Goal: Task Accomplishment & Management: Use online tool/utility

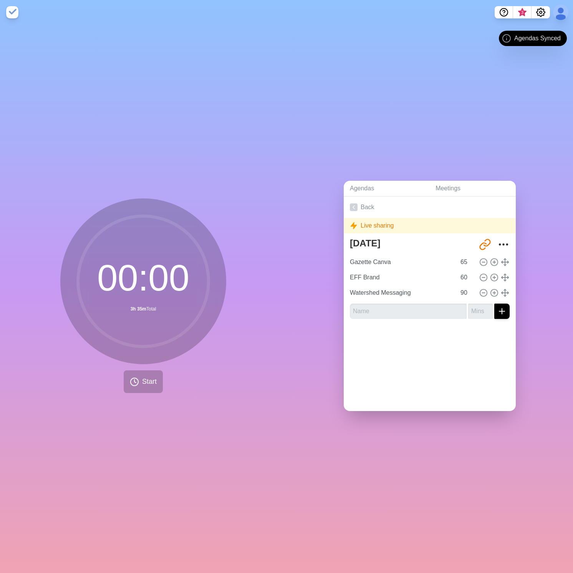
click at [17, 15] on img at bounding box center [12, 12] width 12 height 12
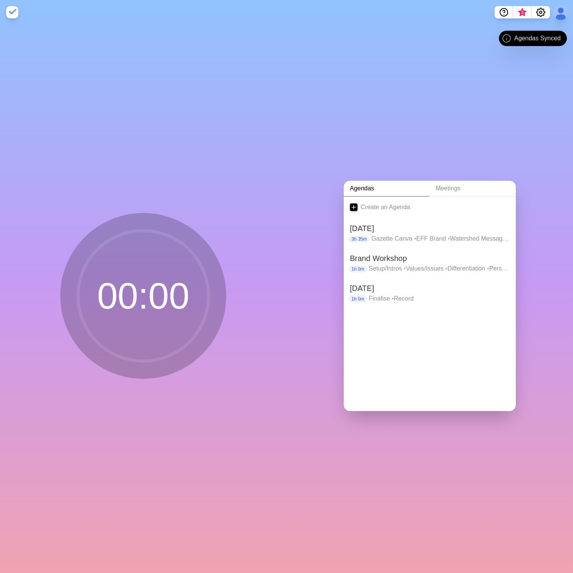
click at [18, 16] on img at bounding box center [12, 12] width 12 height 12
click at [382, 187] on link "Agendas" at bounding box center [387, 189] width 86 height 16
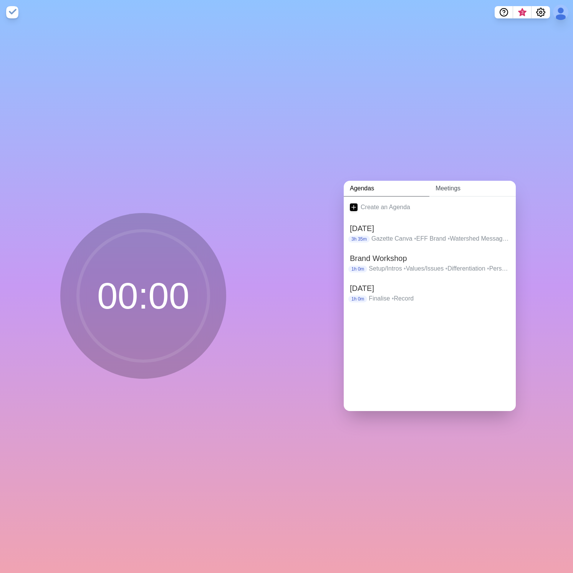
click at [462, 188] on link "Meetings" at bounding box center [472, 189] width 86 height 16
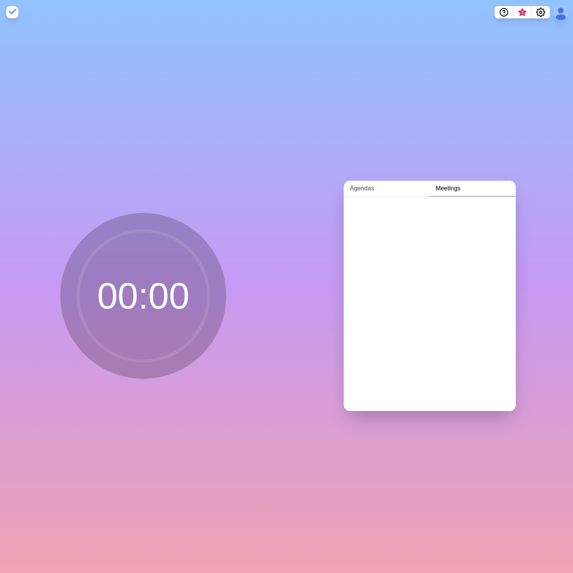
click at [377, 187] on link "Agendas" at bounding box center [387, 189] width 86 height 16
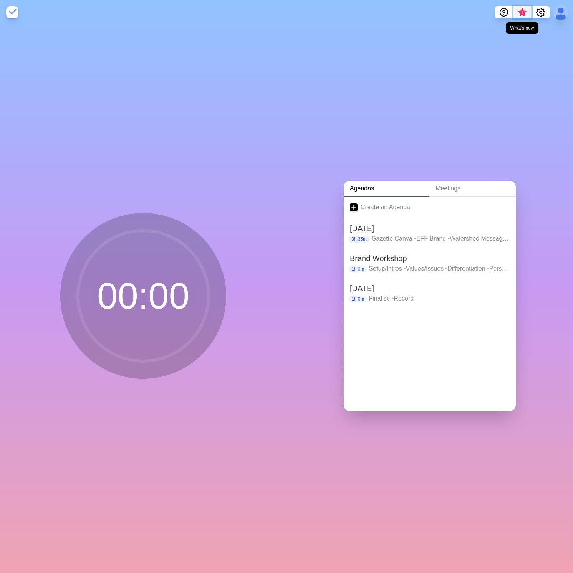
click at [522, 11] on span "3" at bounding box center [522, 13] width 6 height 6
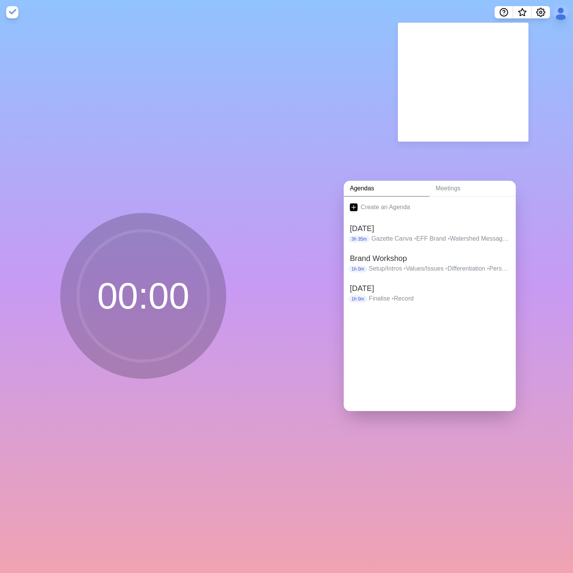
click at [349, 102] on div "Agendas Meetings Create an Agenda [DATE] 3h 35m Gazette Canva • EFF Brand • Wat…" at bounding box center [429, 299] width 286 height 548
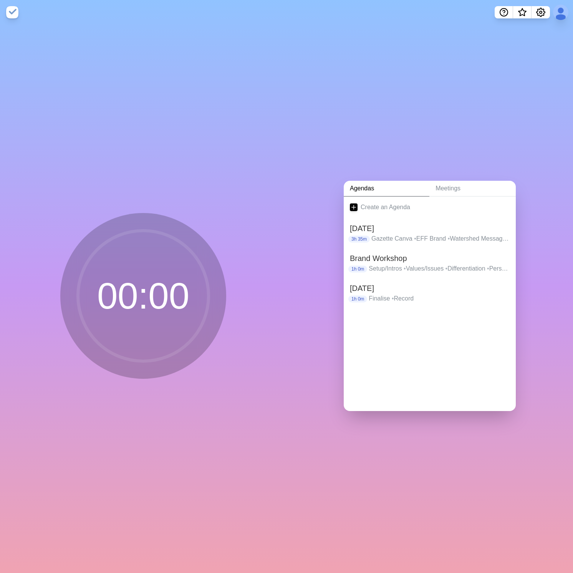
click at [143, 281] on circle at bounding box center [143, 296] width 130 height 130
click at [377, 228] on h2 "[DATE]" at bounding box center [430, 229] width 160 height 12
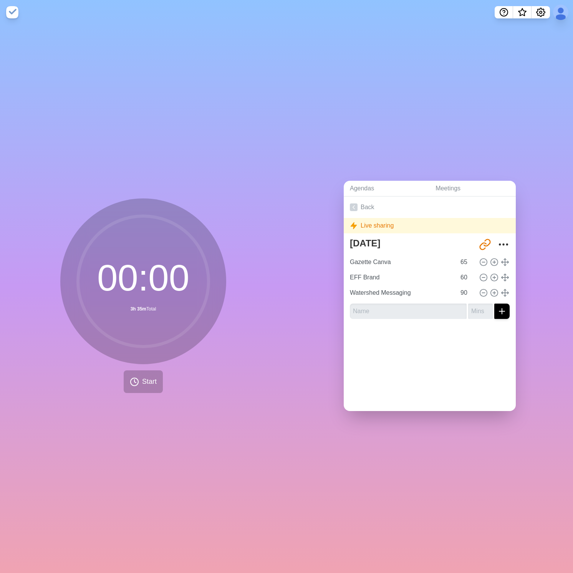
click at [146, 277] on circle at bounding box center [143, 281] width 130 height 130
click at [149, 370] on button "Start" at bounding box center [143, 381] width 39 height 23
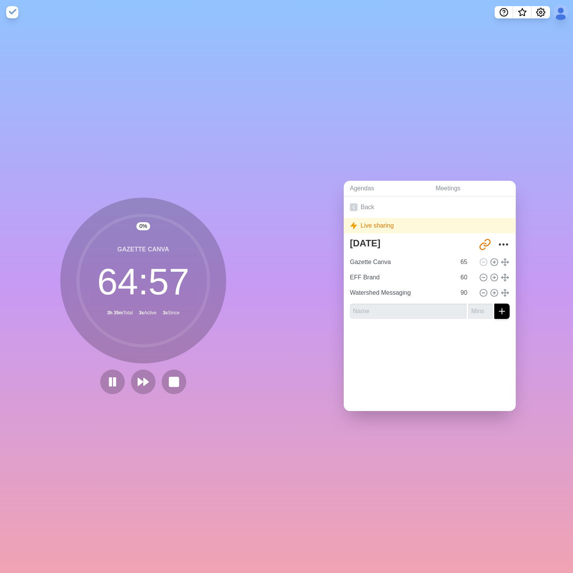
click at [239, 162] on div "0 % Gazette Canva 64 : 57 3h 35m Total 3s Active 3s Since" at bounding box center [143, 299] width 286 height 548
click at [375, 224] on div "Live sharing" at bounding box center [430, 225] width 172 height 15
click at [385, 171] on div "Agendas Meetings Back Live sharing [DATE] [URL][DOMAIN_NAME] Gazette Canva 65 E…" at bounding box center [429, 299] width 286 height 548
click at [395, 146] on div "Agendas Meetings Back Live sharing [DATE] [URL][DOMAIN_NAME] Gazette Canva 65 E…" at bounding box center [429, 299] width 286 height 548
